Goal: Task Accomplishment & Management: Complete application form

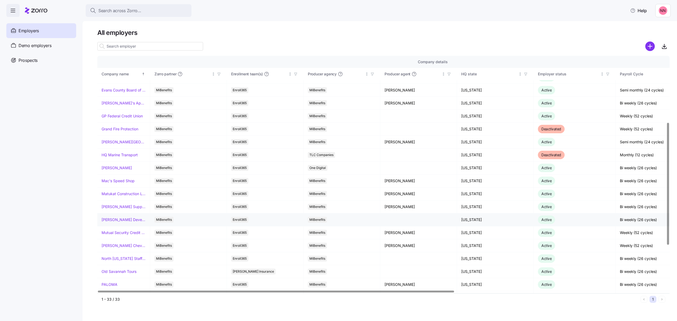
scroll to position [141, 0]
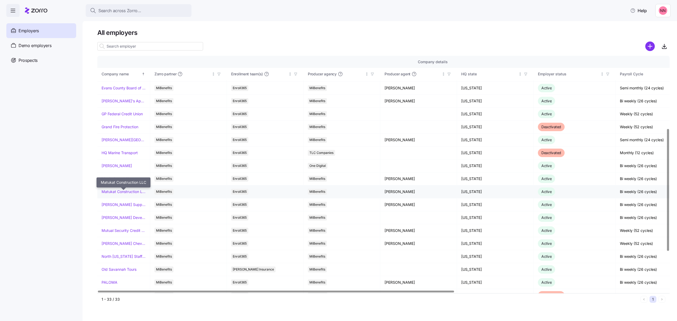
click at [126, 192] on link "Matukat Construction LLC" at bounding box center [124, 191] width 44 height 5
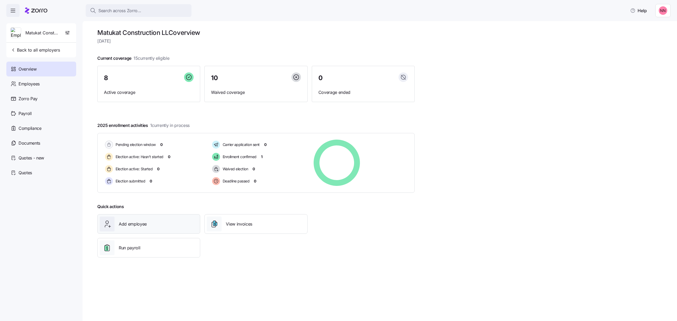
click at [144, 224] on span "Add employee" at bounding box center [133, 224] width 28 height 7
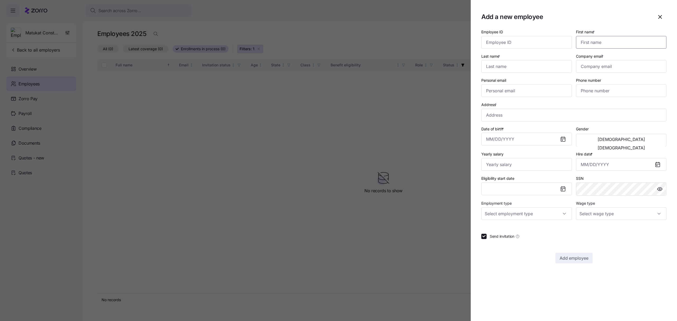
click at [591, 38] on input "First name *" at bounding box center [621, 42] width 90 height 13
type input "J"
type input "[PERSON_NAME]"
click at [595, 68] on input "Company email *" at bounding box center [621, 66] width 90 height 13
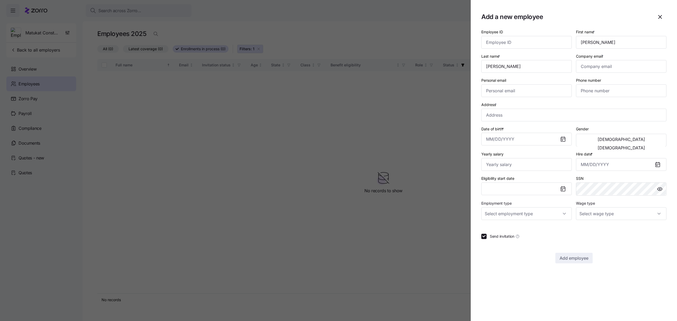
click at [660, 15] on icon "button" at bounding box center [660, 17] width 6 height 6
